Goal: Task Accomplishment & Management: Use online tool/utility

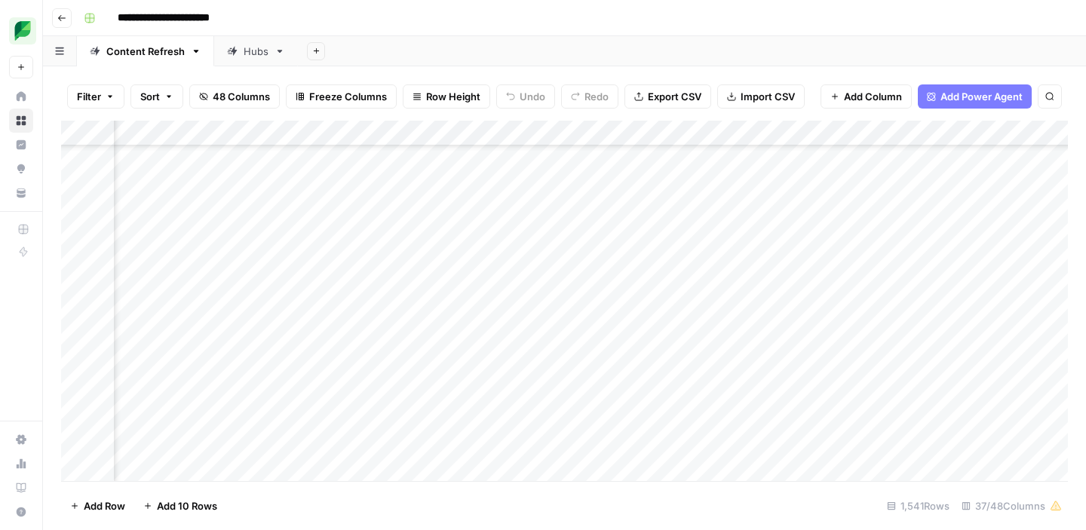
scroll to position [503, 1573]
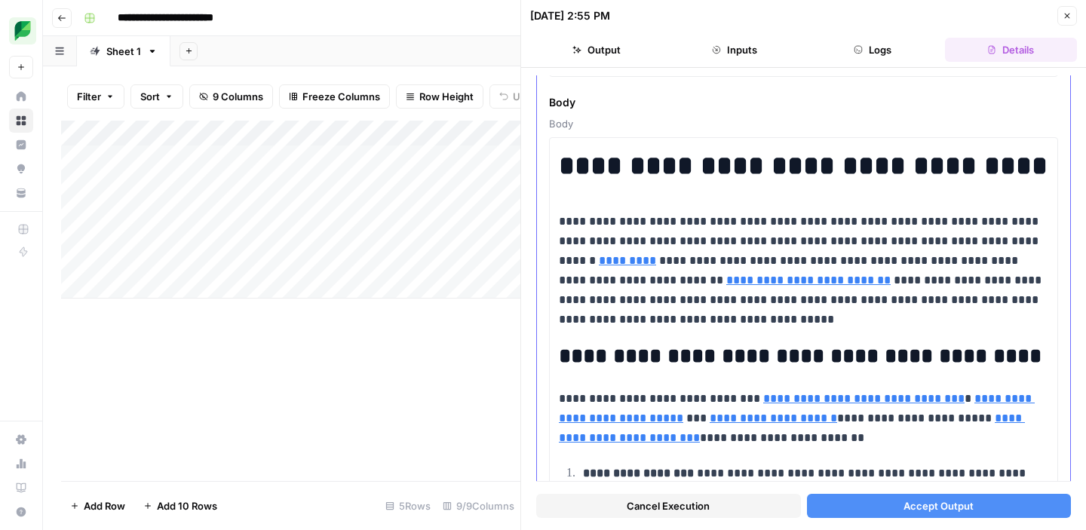
scroll to position [212, 0]
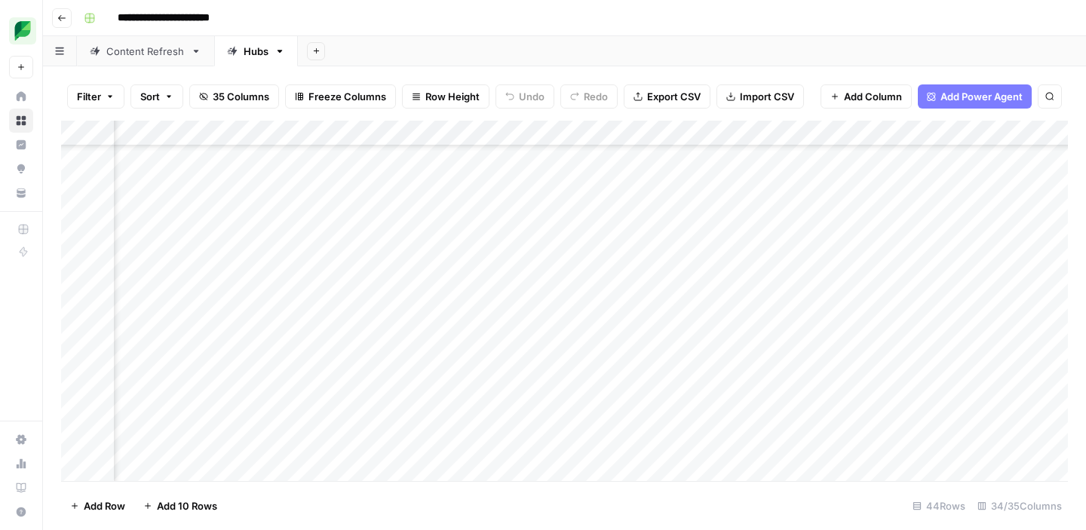
scroll to position [286, 1684]
click at [543, 328] on div "Add Column" at bounding box center [564, 301] width 1006 height 360
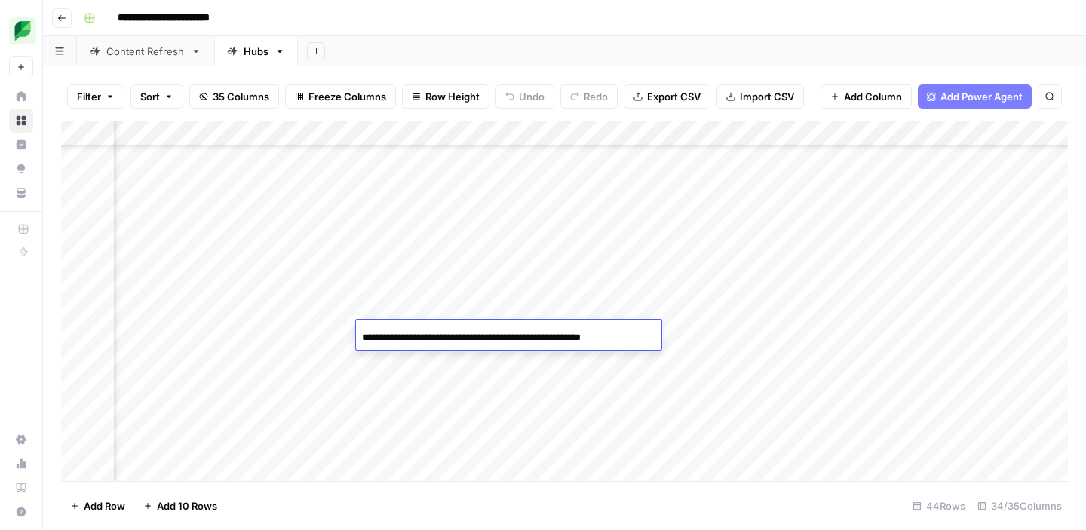
scroll to position [0, 42]
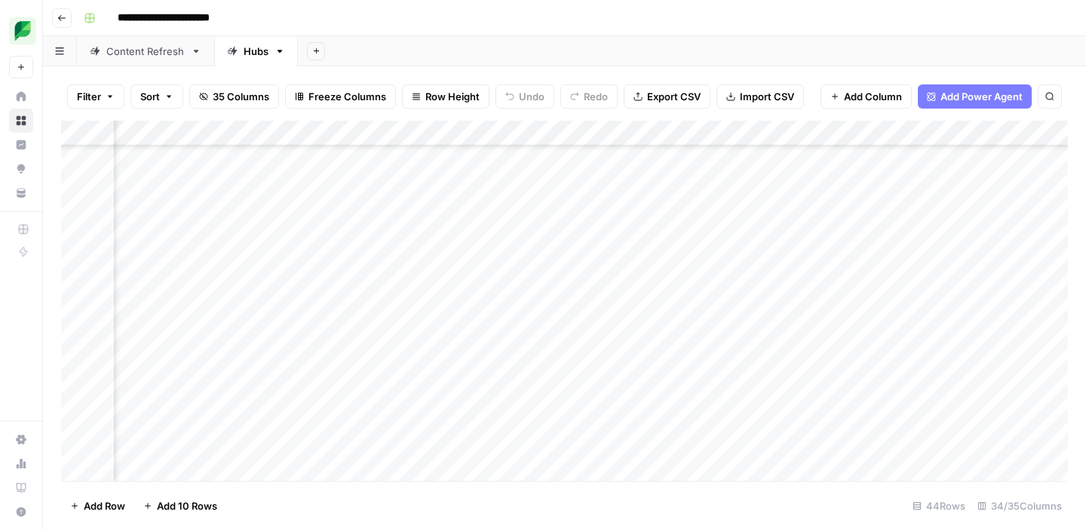
click at [559, 381] on div "Add Column" at bounding box center [564, 301] width 1006 height 360
drag, startPoint x: 660, startPoint y: 134, endPoint x: 696, endPoint y: 134, distance: 35.4
click at [696, 134] on div "Add Column" at bounding box center [564, 301] width 1006 height 360
